Goal: Task Accomplishment & Management: Manage account settings

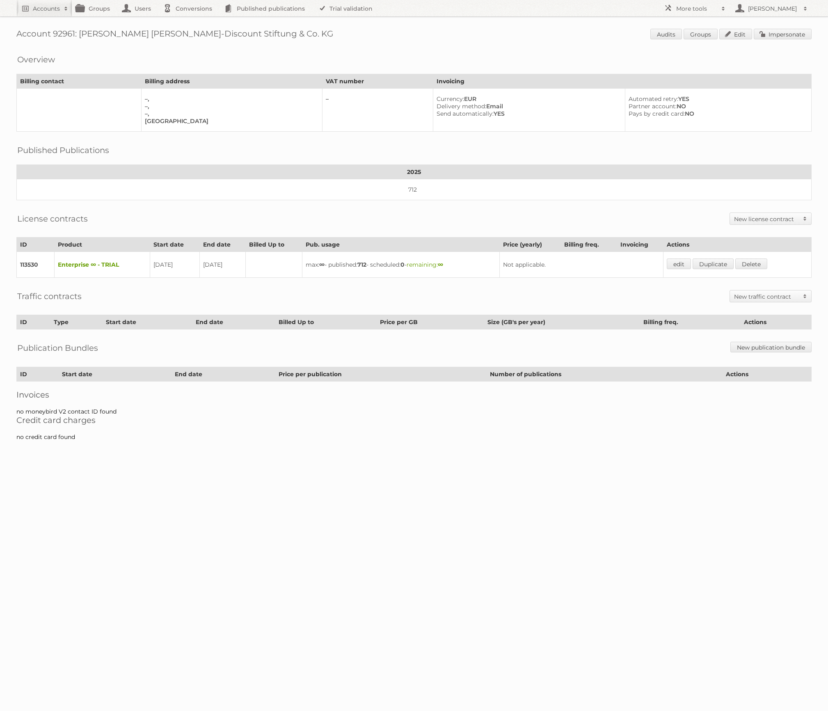
click at [61, 30] on h1 "Account 92961: Netto Marken-Discount Stiftung & Co. KG Audits Groups Edit Imper…" at bounding box center [414, 35] width 796 height 12
copy h1 "92961"
click at [724, 5] on span at bounding box center [724, 9] width 12 height 8
click at [700, 108] on link "Beta Features" at bounding box center [701, 109] width 81 height 12
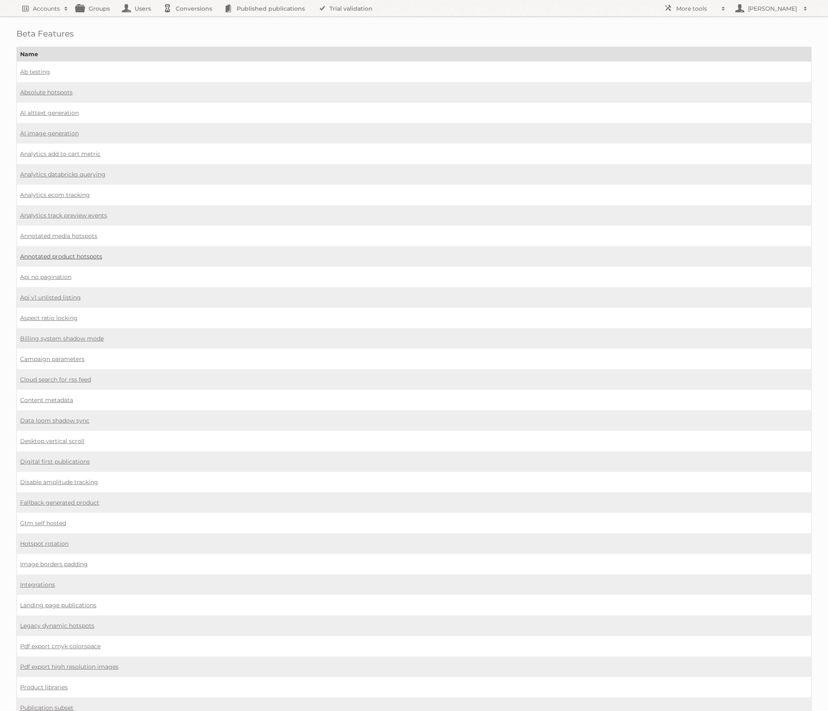
click at [88, 253] on link "Annotated product hotspots" at bounding box center [61, 256] width 82 height 7
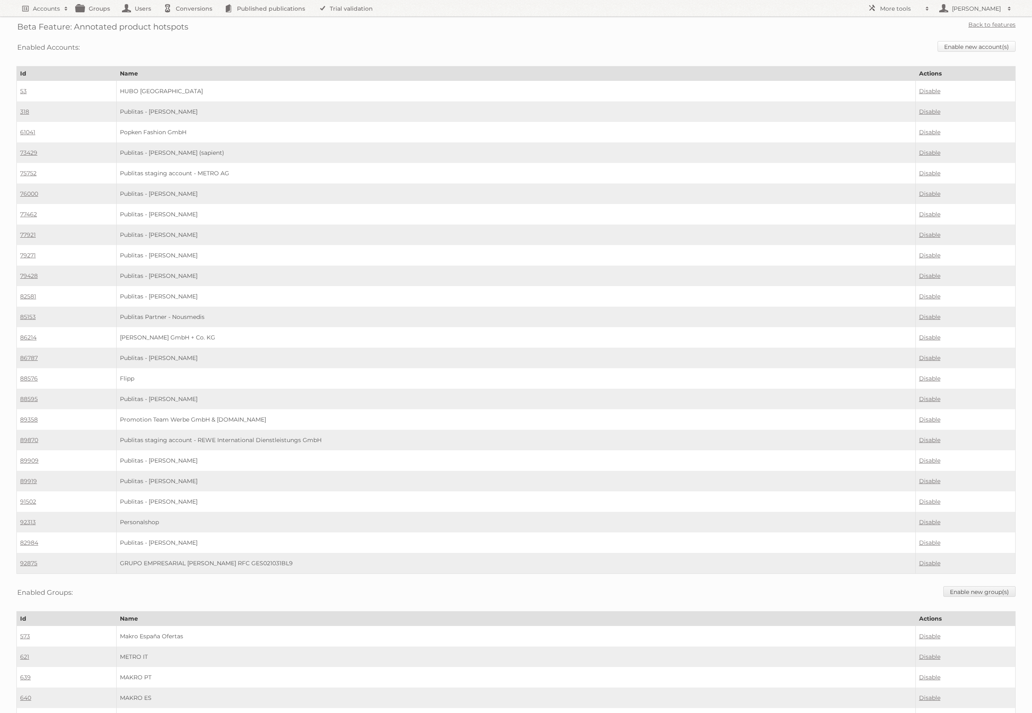
click at [959, 46] on link "Enable new account(s)" at bounding box center [976, 46] width 78 height 11
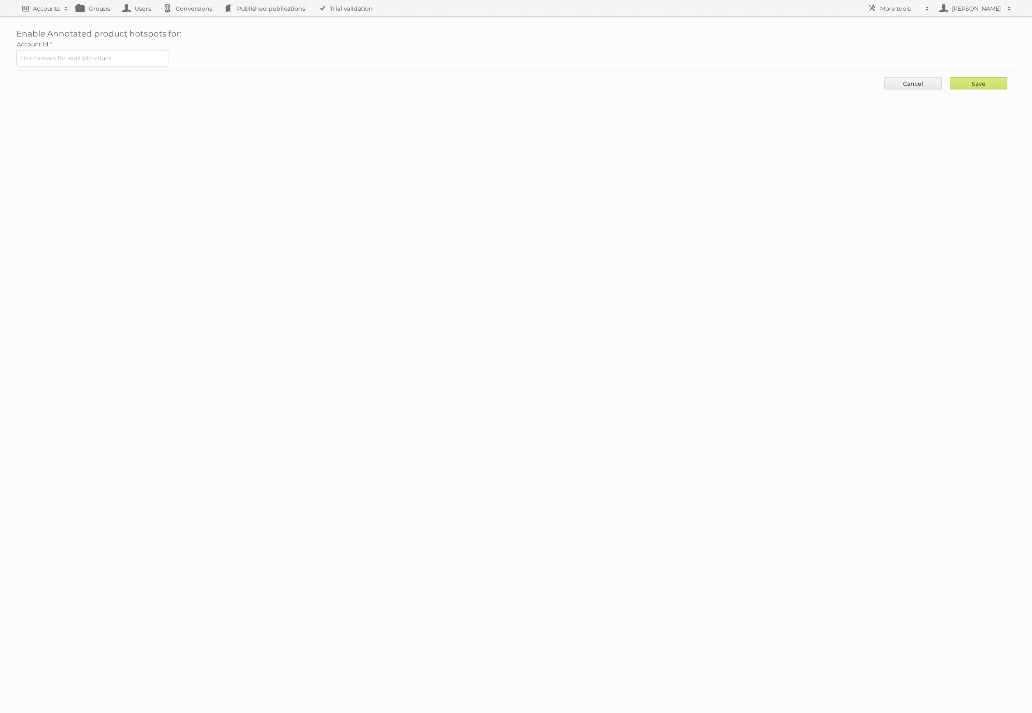
drag, startPoint x: 142, startPoint y: 68, endPoint x: 142, endPoint y: 60, distance: 7.8
click at [142, 68] on form "Account id Save Cancel" at bounding box center [515, 67] width 999 height 57
click at [142, 60] on input "text" at bounding box center [92, 58] width 152 height 16
paste input "92961"
type input "92961"
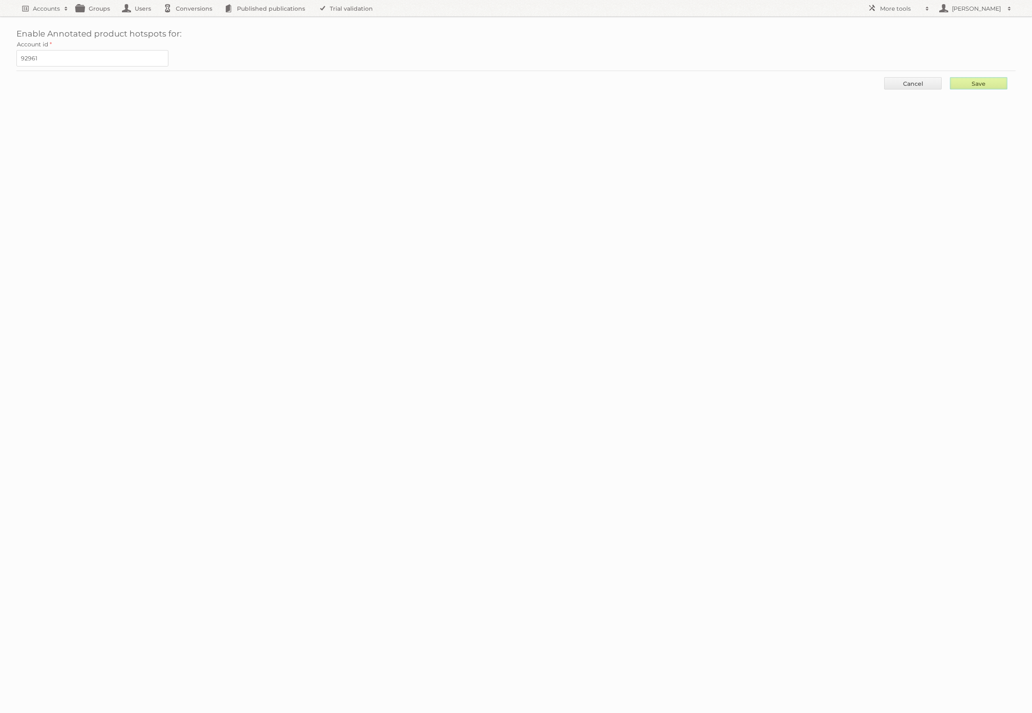
click at [975, 85] on input "Save" at bounding box center [978, 83] width 57 height 12
type input "..."
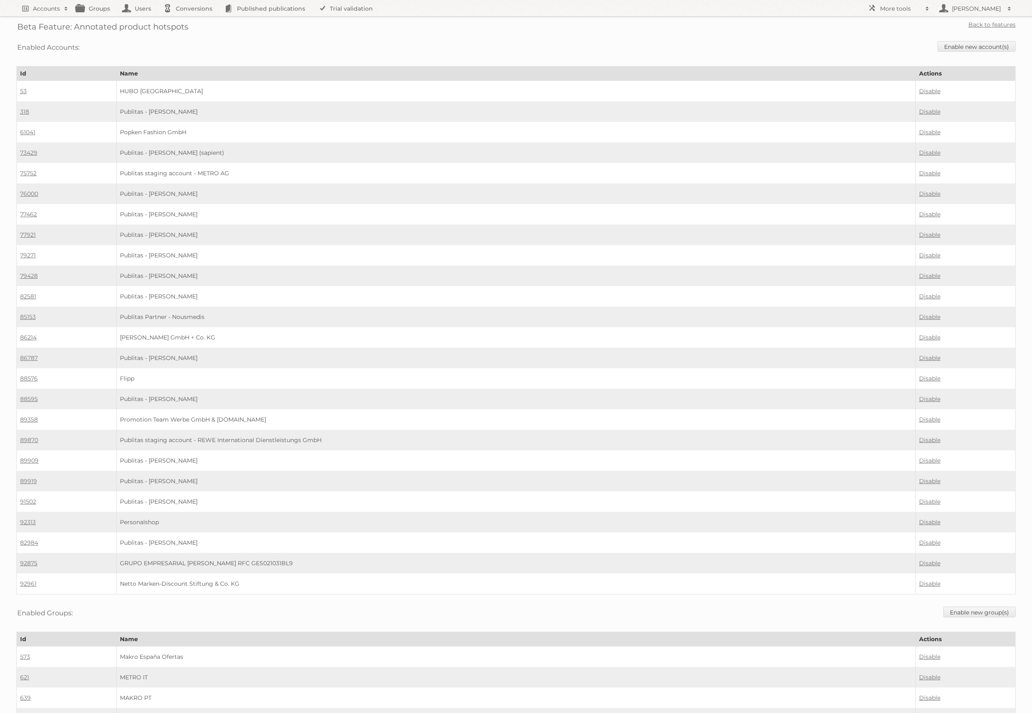
scroll to position [2, 0]
click at [997, 22] on link "Back to features" at bounding box center [991, 21] width 47 height 7
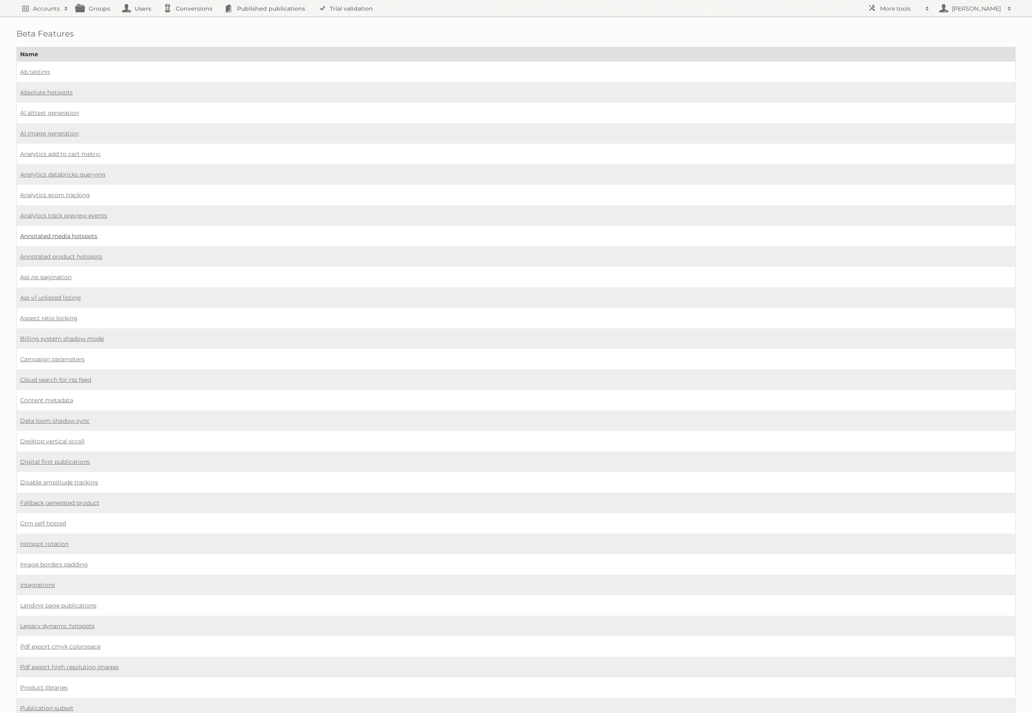
click at [74, 232] on link "Annotated media hotspots" at bounding box center [58, 235] width 77 height 7
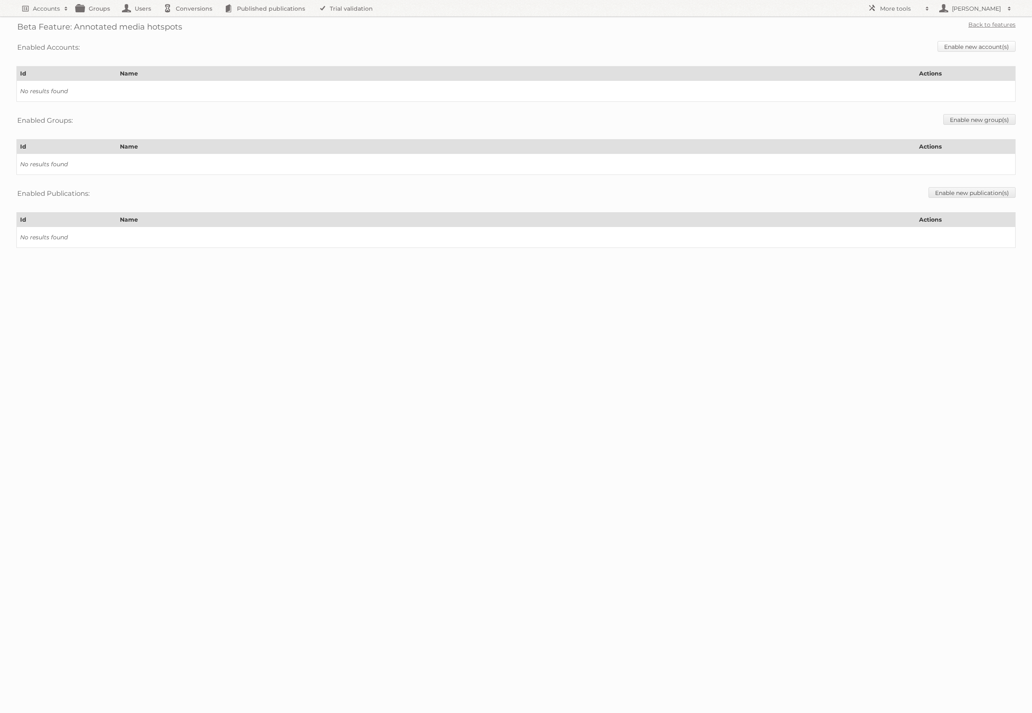
click at [989, 50] on link "Enable new account(s)" at bounding box center [976, 46] width 78 height 11
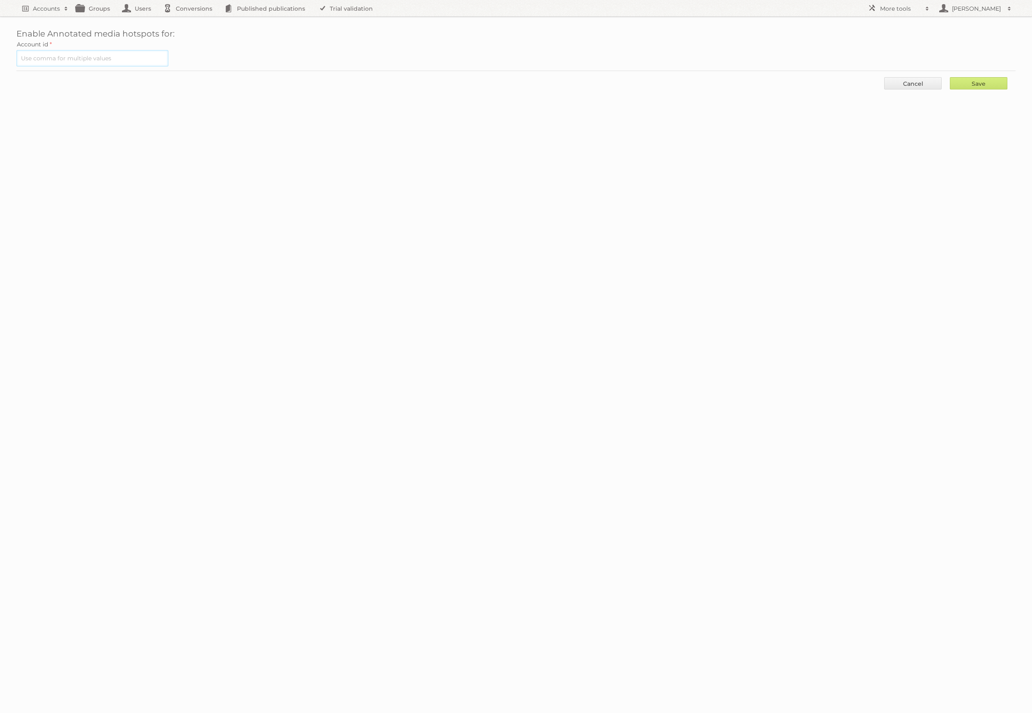
click at [144, 62] on input "text" at bounding box center [92, 58] width 152 height 16
paste input "92961"
type input "92961"
drag, startPoint x: 1007, startPoint y: 80, endPoint x: 996, endPoint y: 83, distance: 11.3
click at [1007, 80] on input "Save" at bounding box center [978, 83] width 57 height 12
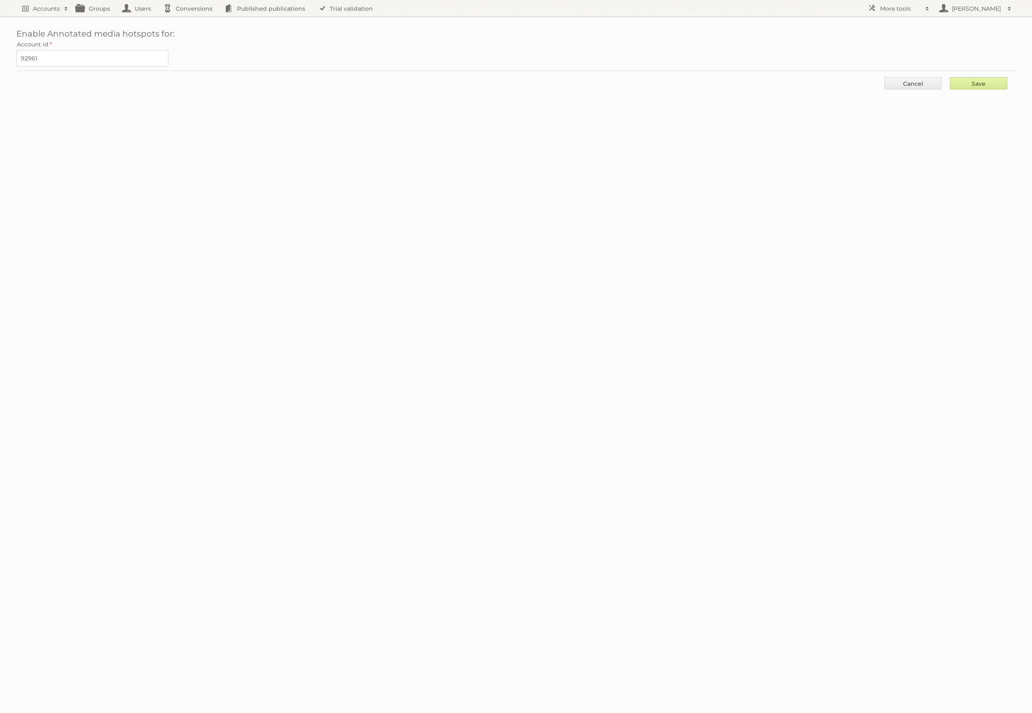
type input "..."
click at [925, 84] on link "Cancel" at bounding box center [912, 83] width 57 height 12
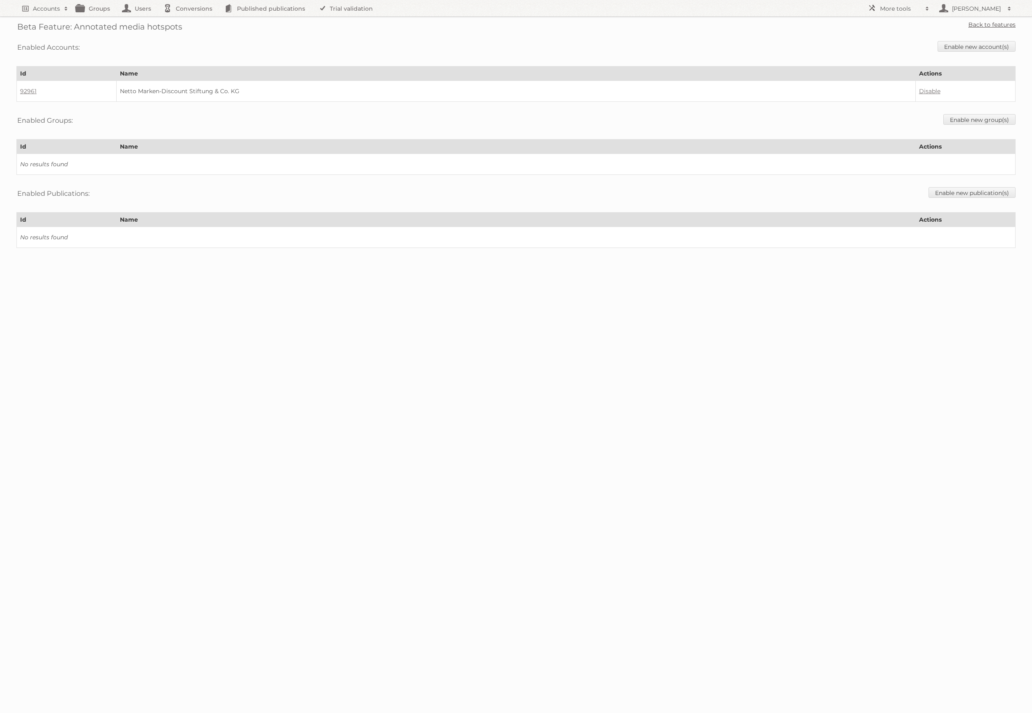
click at [996, 27] on link "Back to features" at bounding box center [991, 24] width 47 height 7
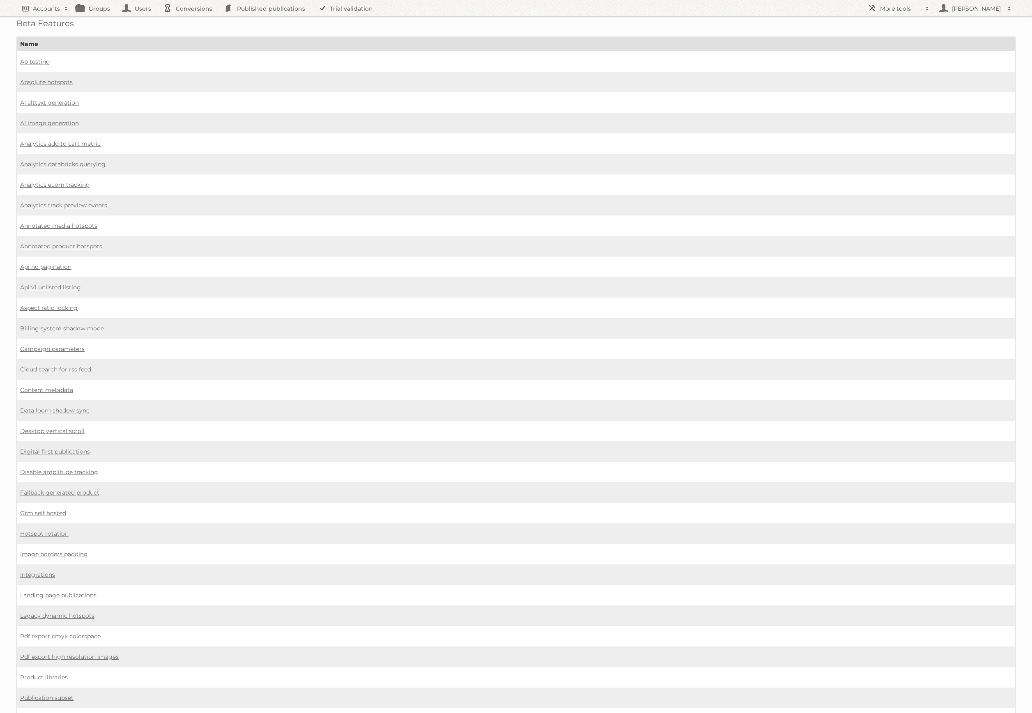
scroll to position [11, 0]
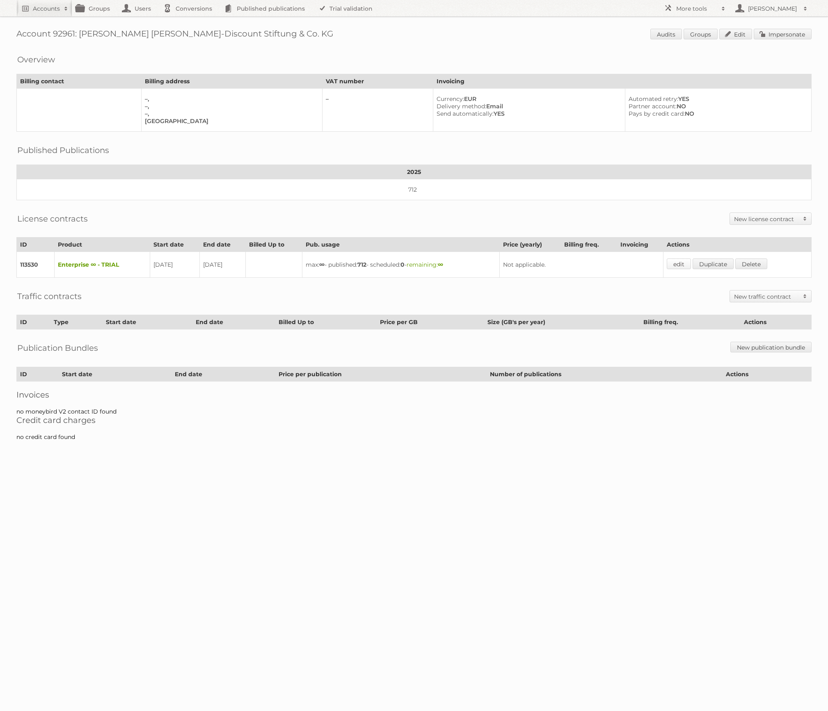
click at [678, 262] on link "edit" at bounding box center [679, 264] width 24 height 11
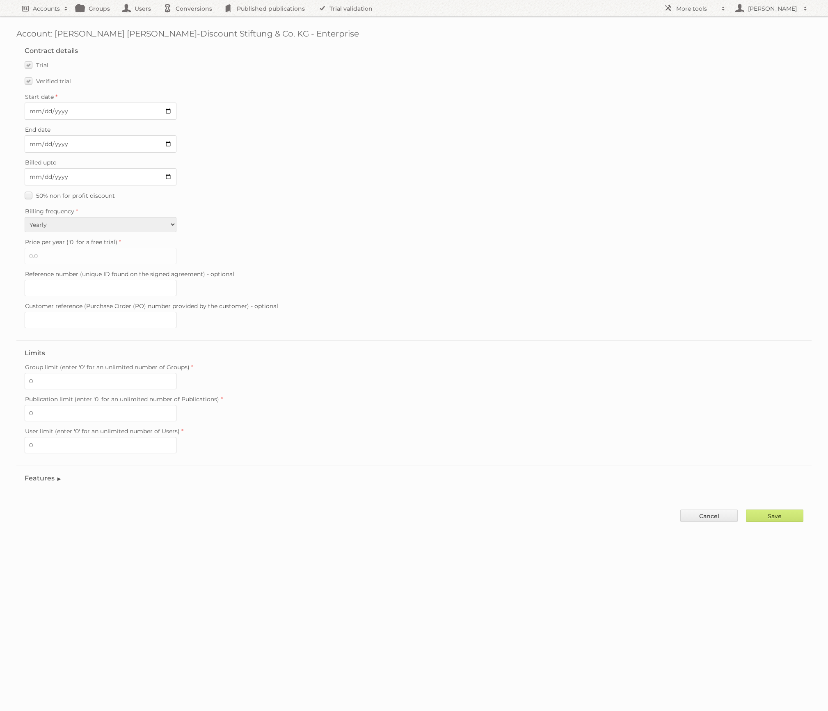
click at [61, 473] on fieldset "Features Enable accessibility text Enable account tree structure Enable analyti…" at bounding box center [414, 480] width 796 height 29
click at [58, 475] on legend "Features" at bounding box center [43, 479] width 37 height 8
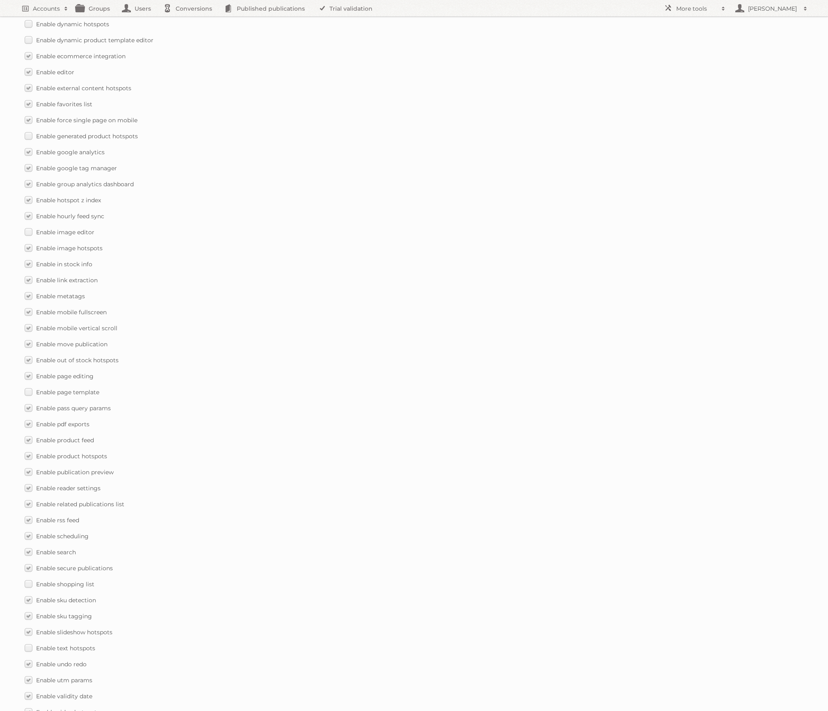
scroll to position [806, 0]
